Goal: Check status: Check status

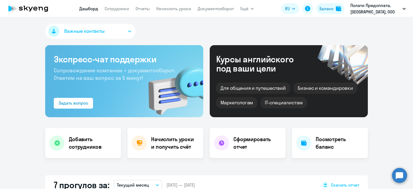
select select "30"
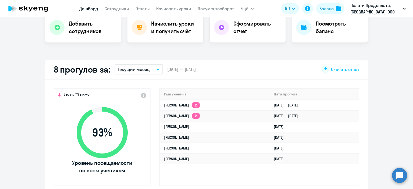
scroll to position [116, 0]
click at [176, 105] on link "[PERSON_NAME] 2" at bounding box center [182, 105] width 36 height 5
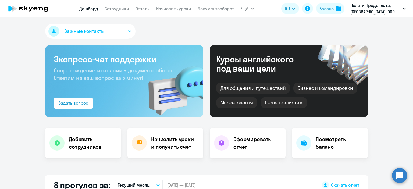
select select "english"
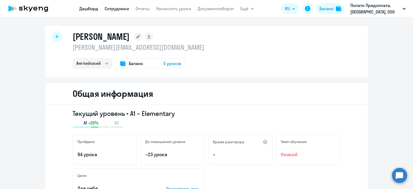
click at [92, 7] on link "Дашборд" at bounding box center [88, 8] width 19 height 5
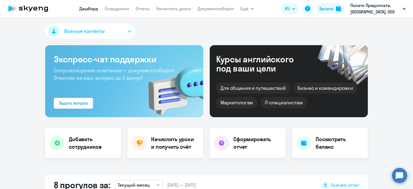
select select "30"
